Goal: Task Accomplishment & Management: Manage account settings

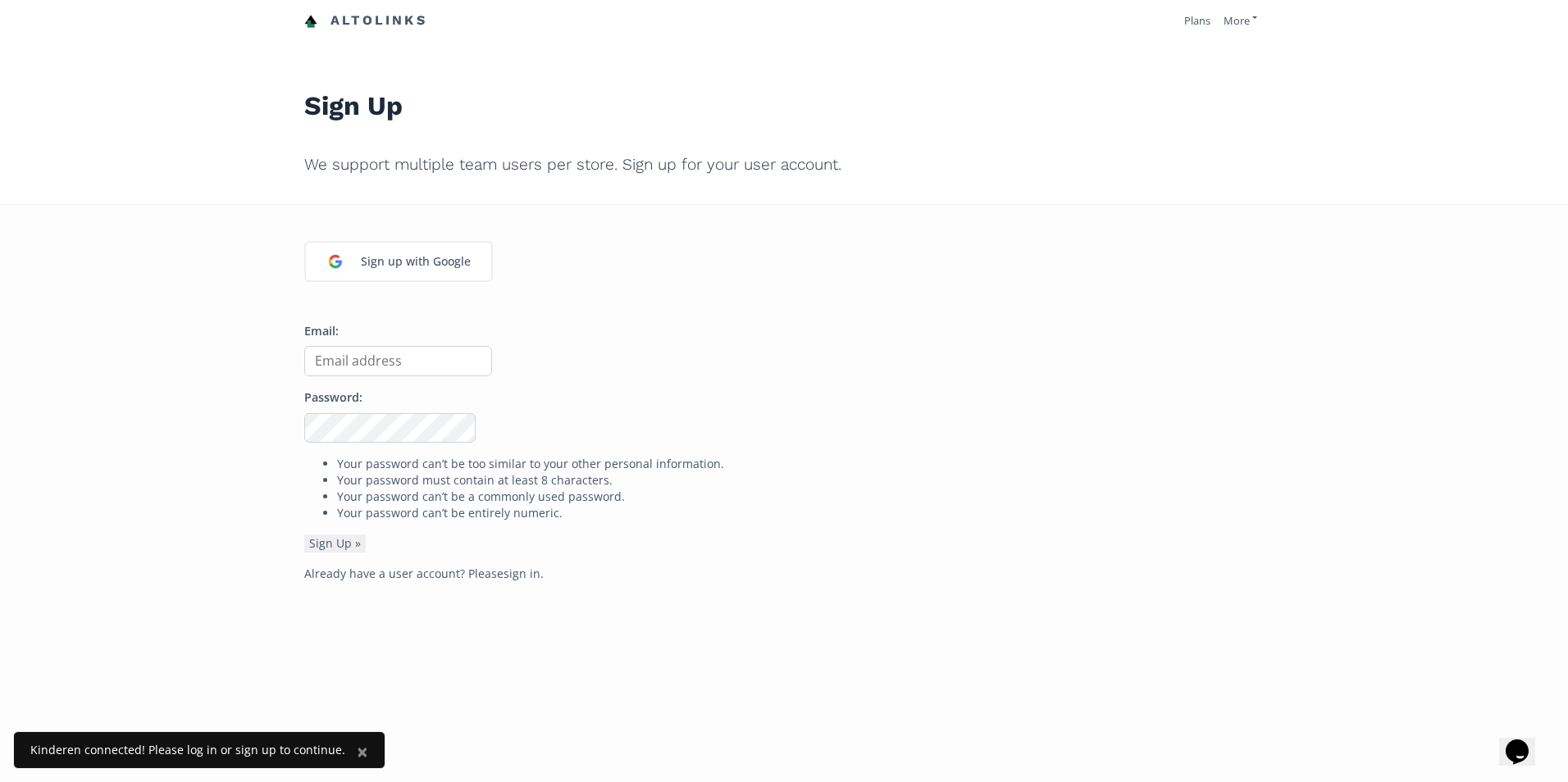
drag, startPoint x: 366, startPoint y: 362, endPoint x: 368, endPoint y: 370, distance: 8.2
click at [366, 362] on input "Email:" at bounding box center [398, 361] width 187 height 30
drag, startPoint x: 899, startPoint y: 422, endPoint x: 723, endPoint y: 491, distance: 189.0
click at [899, 422] on p "Password:" at bounding box center [784, 416] width 959 height 54
click at [517, 574] on link "sign in" at bounding box center [522, 573] width 37 height 16
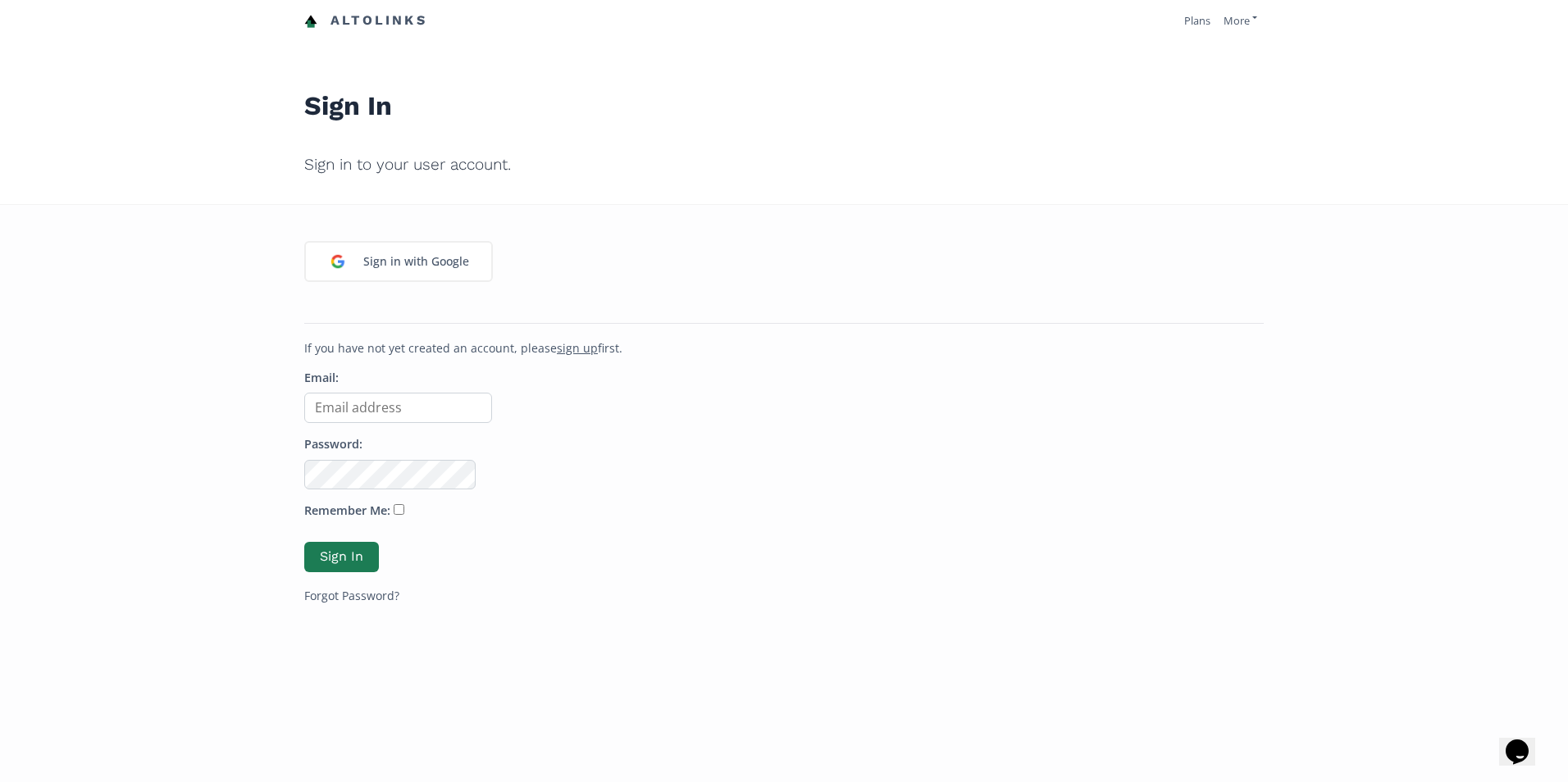
click at [336, 404] on input "Email:" at bounding box center [398, 407] width 187 height 30
type input "[EMAIL_ADDRESS][DOMAIN_NAME]"
click at [305, 542] on button "Sign In" at bounding box center [342, 557] width 75 height 30
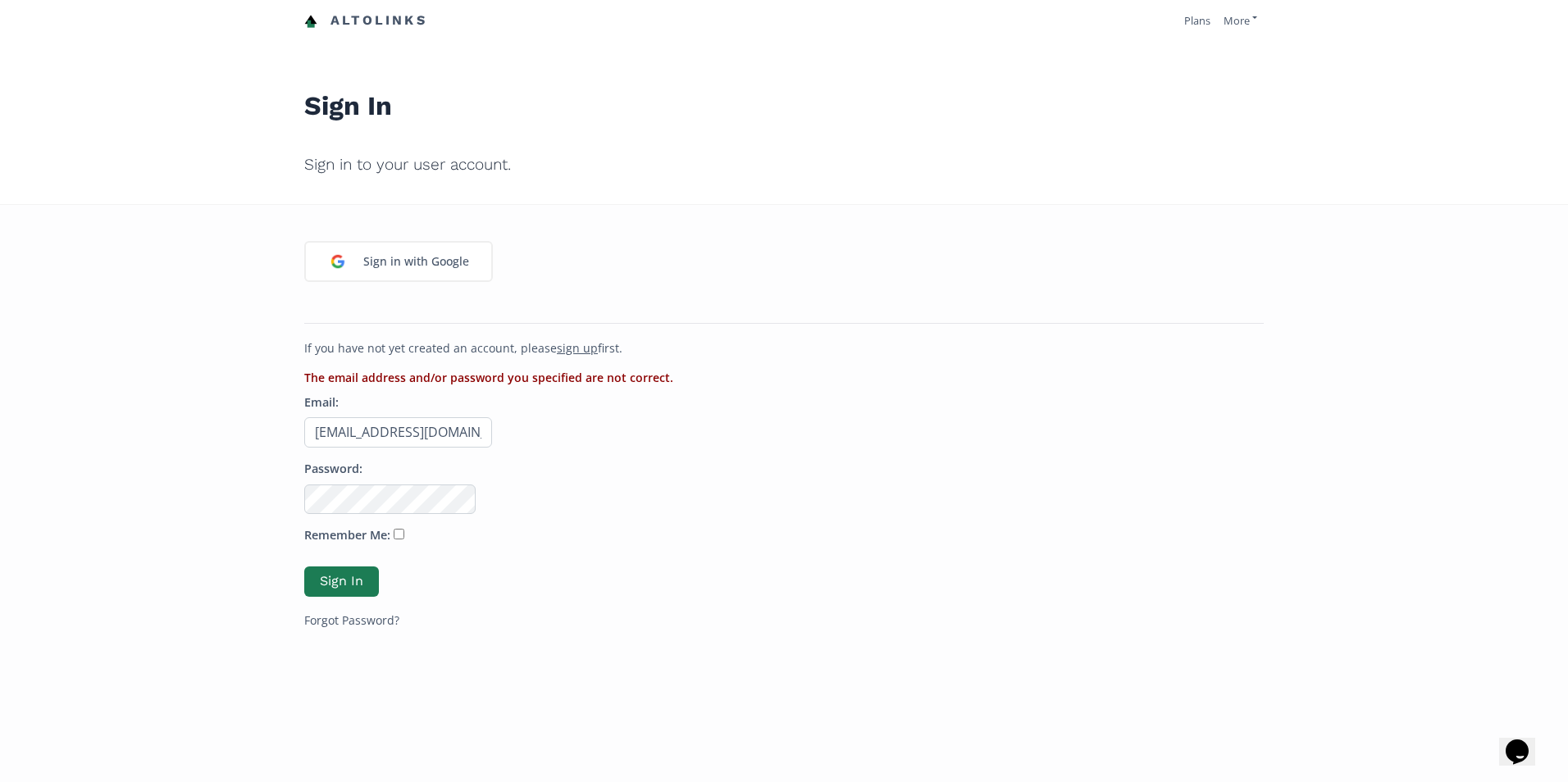
click at [305, 567] on button "Sign In" at bounding box center [342, 582] width 75 height 30
drag, startPoint x: 408, startPoint y: 440, endPoint x: 501, endPoint y: 439, distance: 93.0
click at [497, 439] on p "Email: [EMAIL_ADDRESS][DOMAIN_NAME]" at bounding box center [784, 421] width 959 height 54
click at [428, 427] on input "[EMAIL_ADDRESS][DOMAIN_NAME]" at bounding box center [398, 432] width 187 height 30
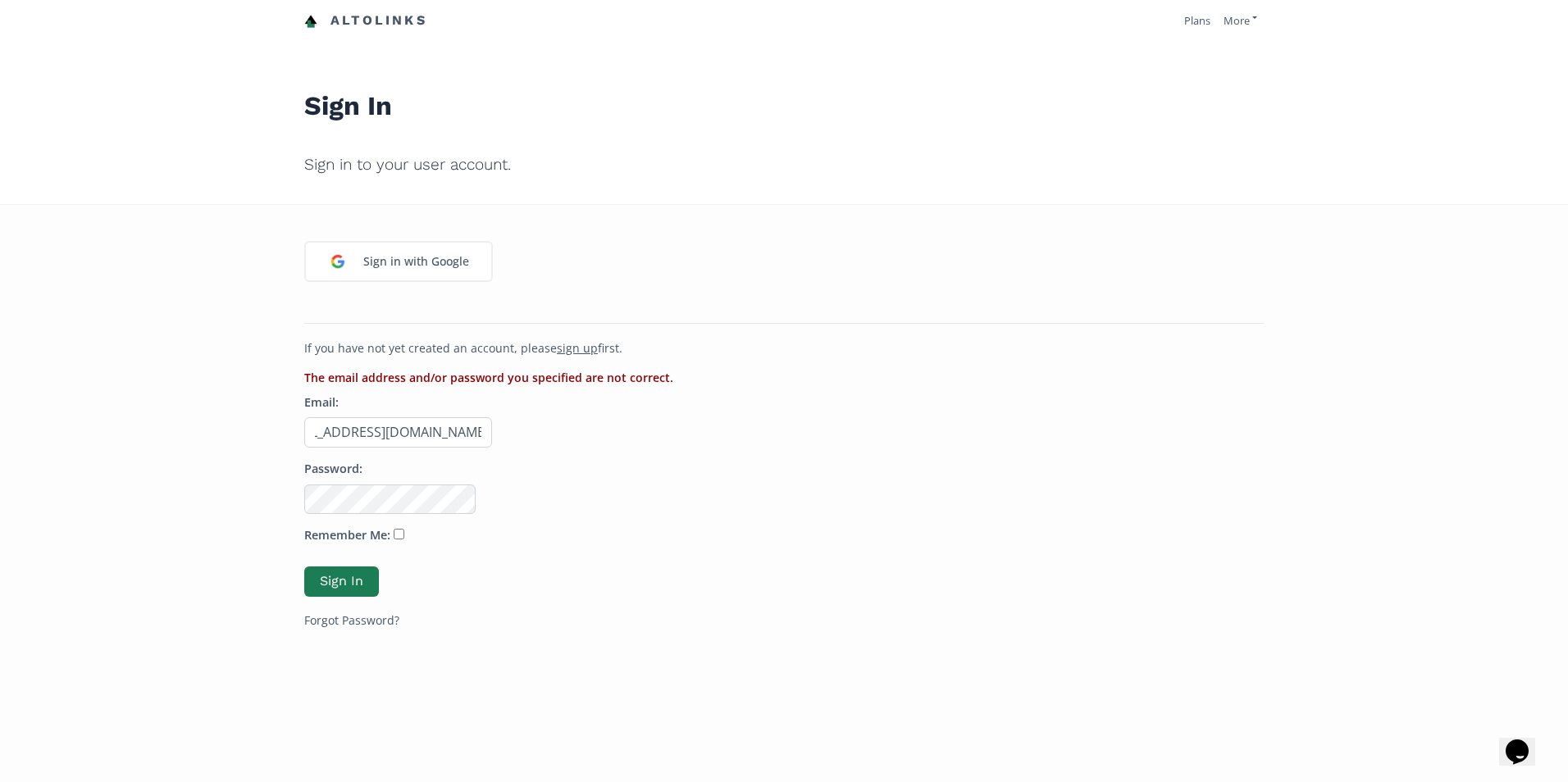
type input "[EMAIL_ADDRESS][DOMAIN_NAME]"
click at [305, 567] on button "Sign In" at bounding box center [342, 582] width 75 height 30
